Goal: Navigation & Orientation: Find specific page/section

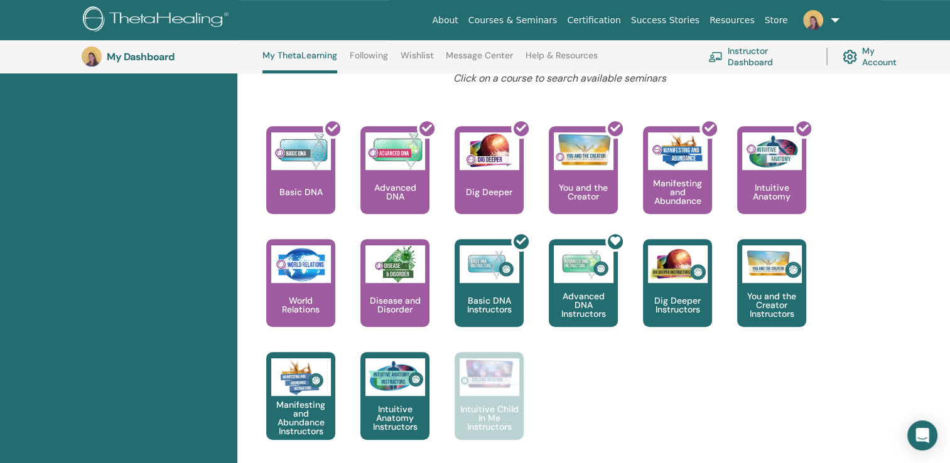
scroll to position [517, 0]
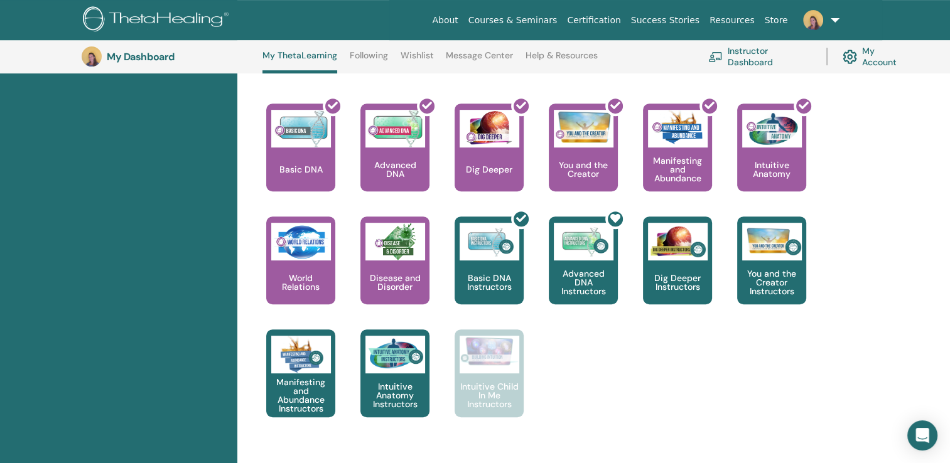
click at [748, 51] on link "Instructor Dashboard" at bounding box center [759, 57] width 103 height 28
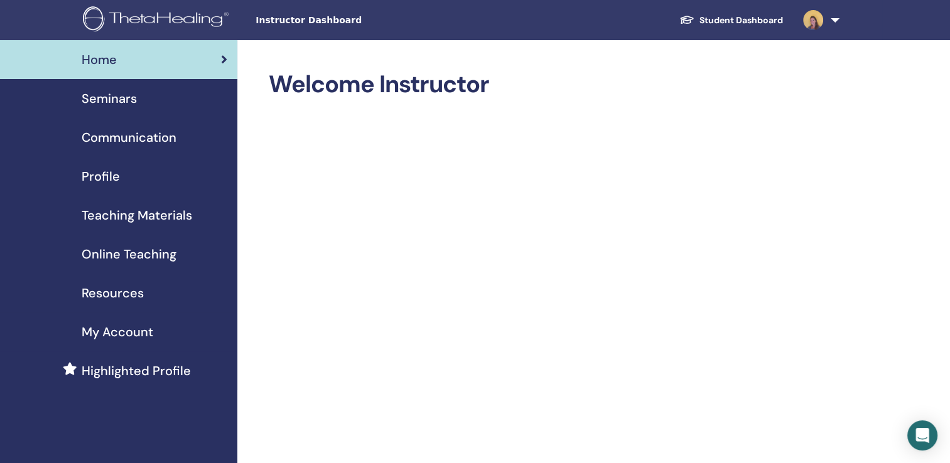
click at [114, 99] on span "Seminars" at bounding box center [109, 98] width 55 height 19
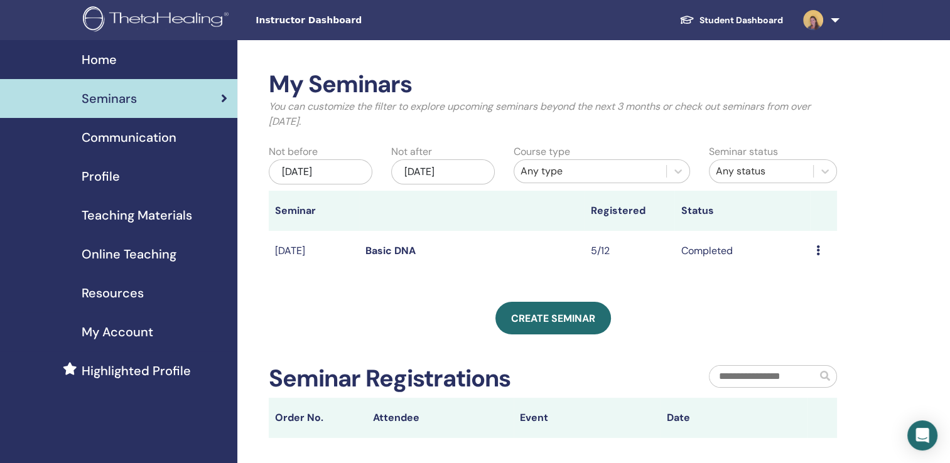
click at [773, 16] on link "Student Dashboard" at bounding box center [731, 20] width 124 height 23
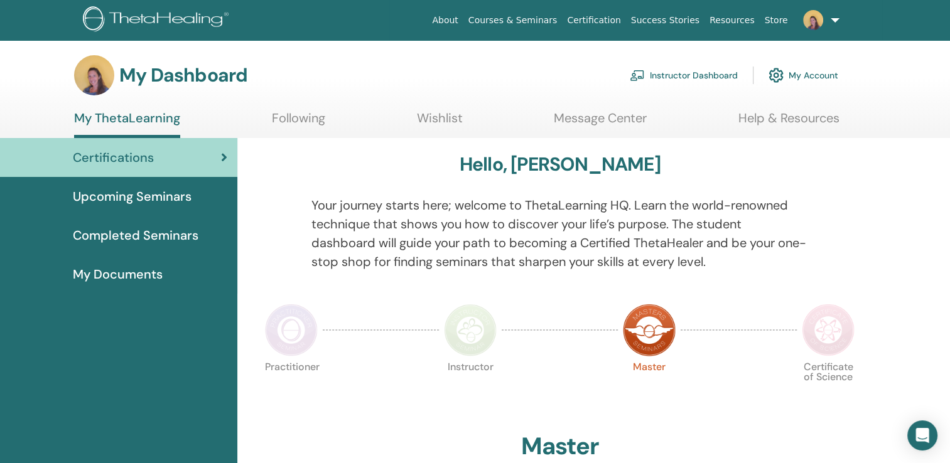
click at [134, 194] on span "Upcoming Seminars" at bounding box center [132, 196] width 119 height 19
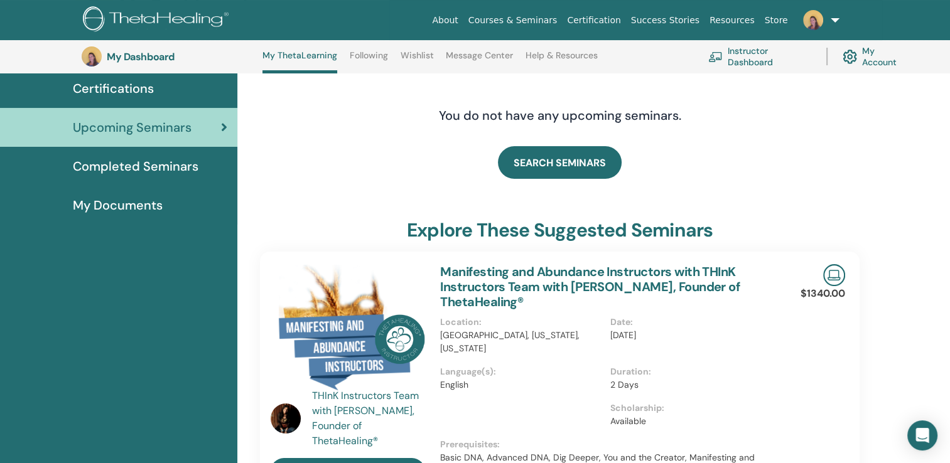
scroll to position [93, 0]
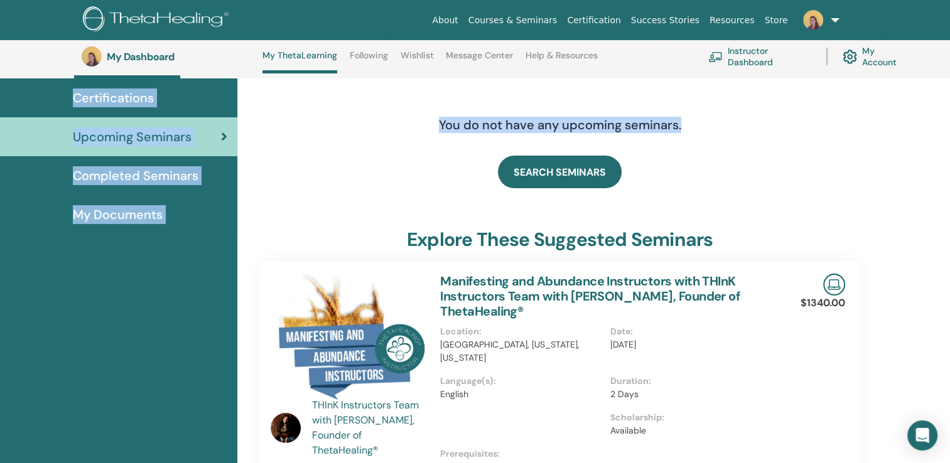
drag, startPoint x: 888, startPoint y: 113, endPoint x: 872, endPoint y: 68, distance: 48.1
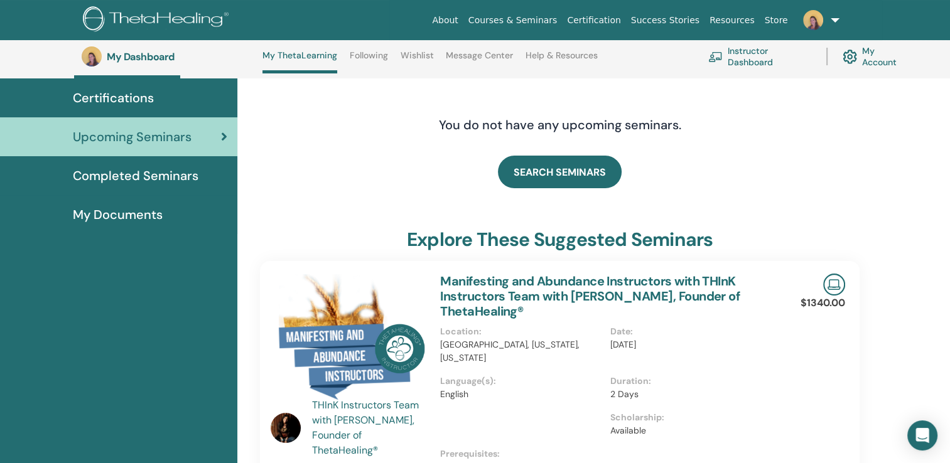
drag, startPoint x: 872, startPoint y: 68, endPoint x: 797, endPoint y: 171, distance: 128.1
click at [797, 171] on div "SEARCH SEMINARS" at bounding box center [560, 172] width 600 height 63
click at [529, 22] on link "Courses & Seminars" at bounding box center [512, 20] width 99 height 23
